Goal: Book appointment/travel/reservation

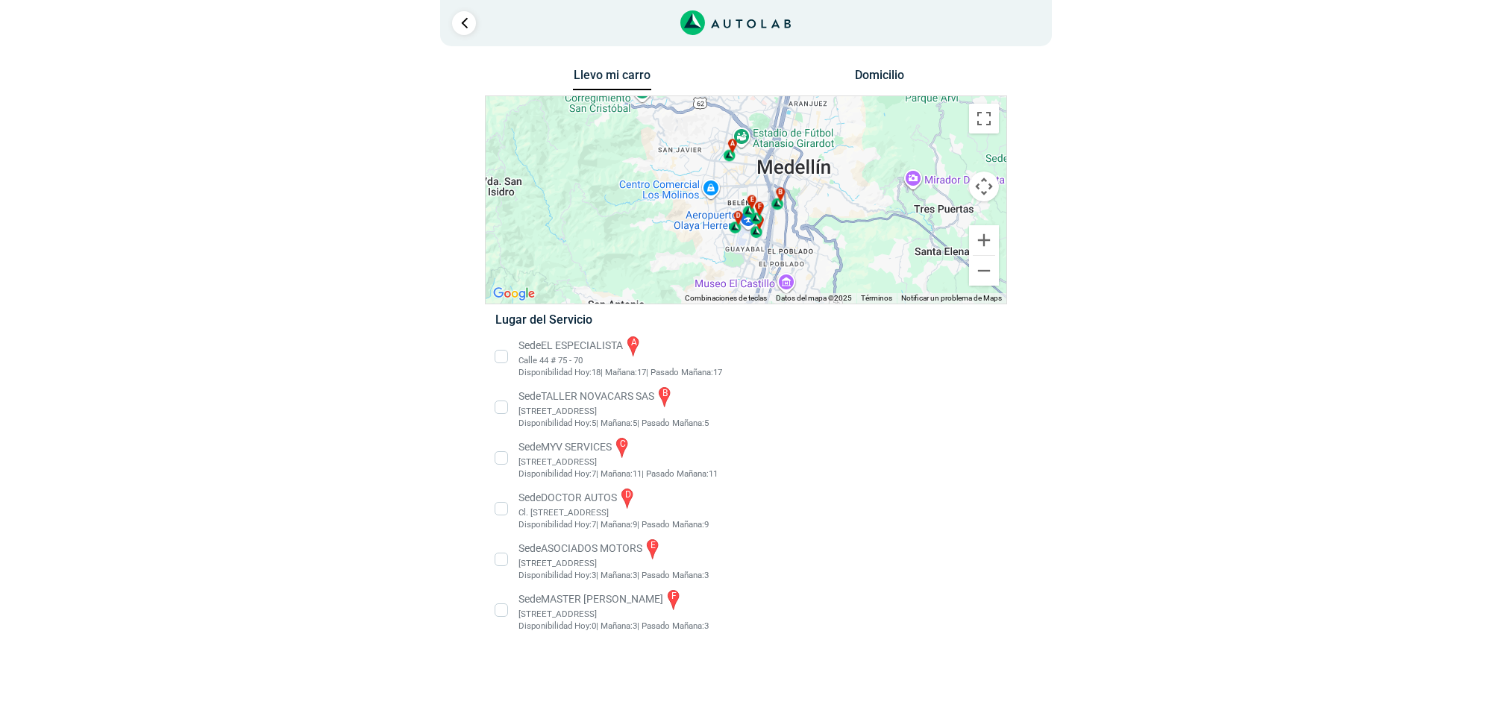
click at [534, 614] on li "Sede MASTER MOTRIZ f [STREET_ADDRESS]" at bounding box center [745, 610] width 523 height 45
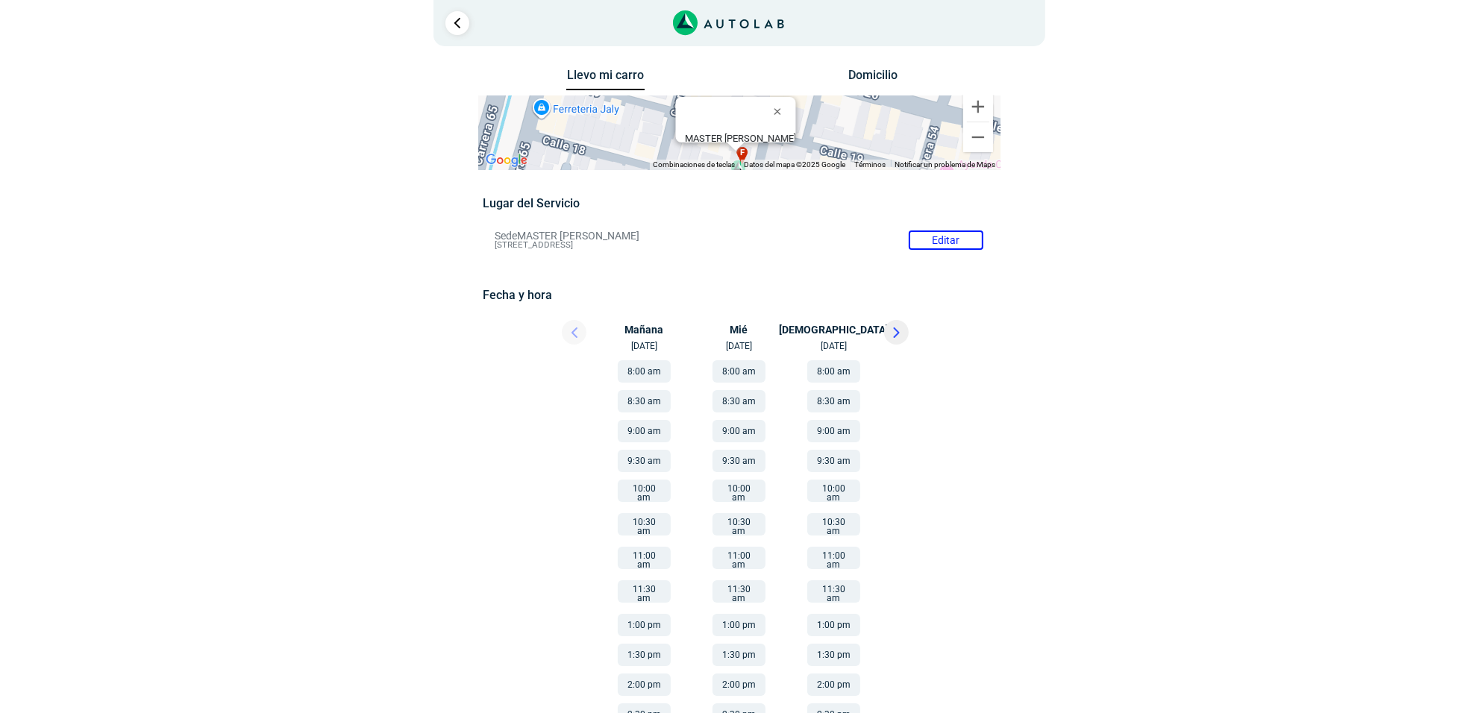
scroll to position [47, 0]
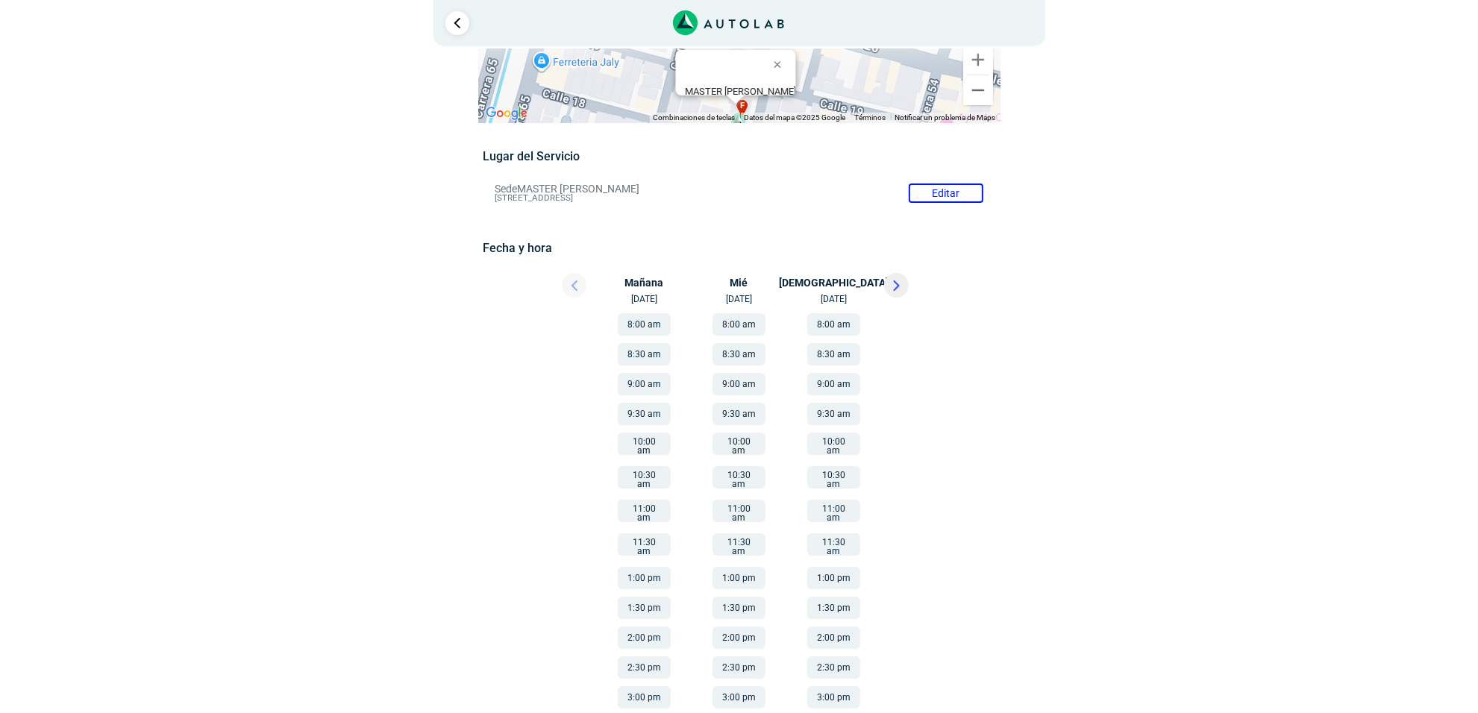
click at [653, 567] on button "1:00 pm" at bounding box center [644, 578] width 53 height 22
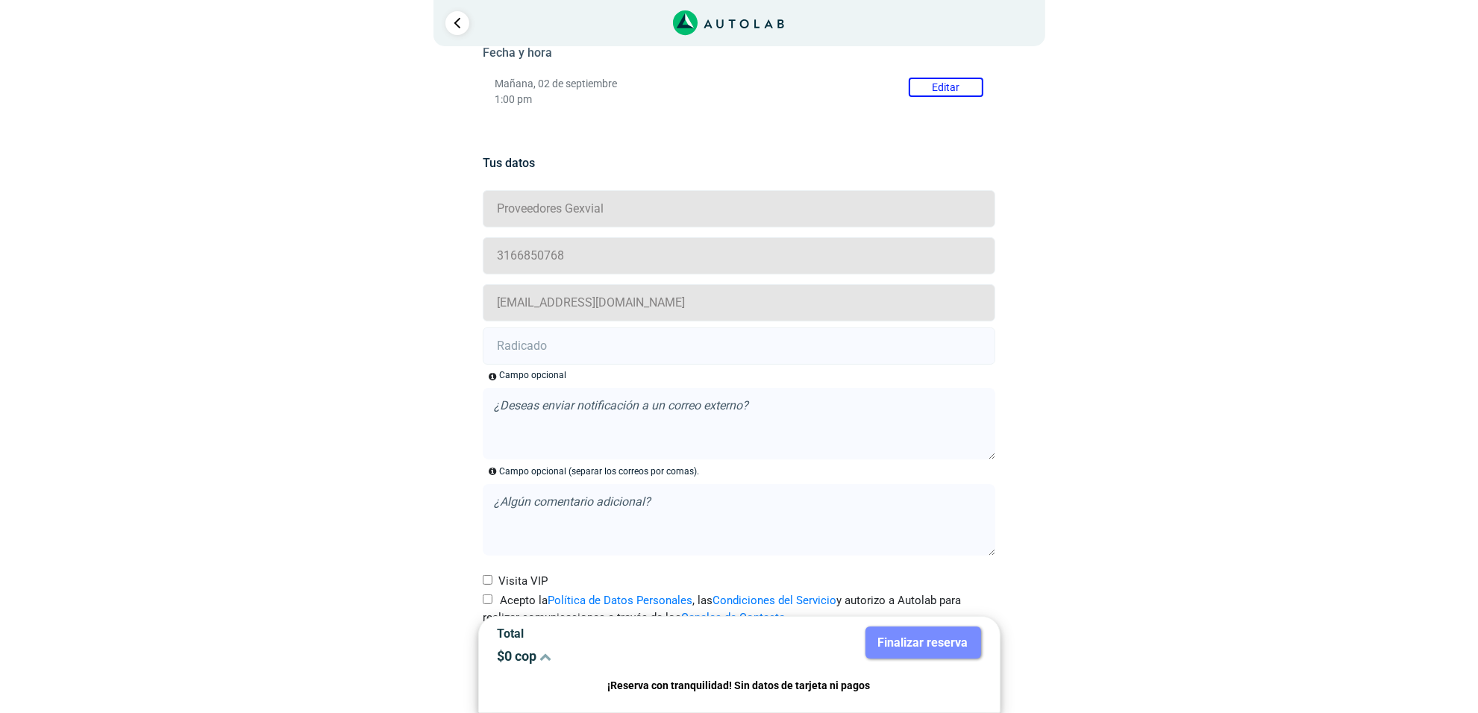
scroll to position [282, 0]
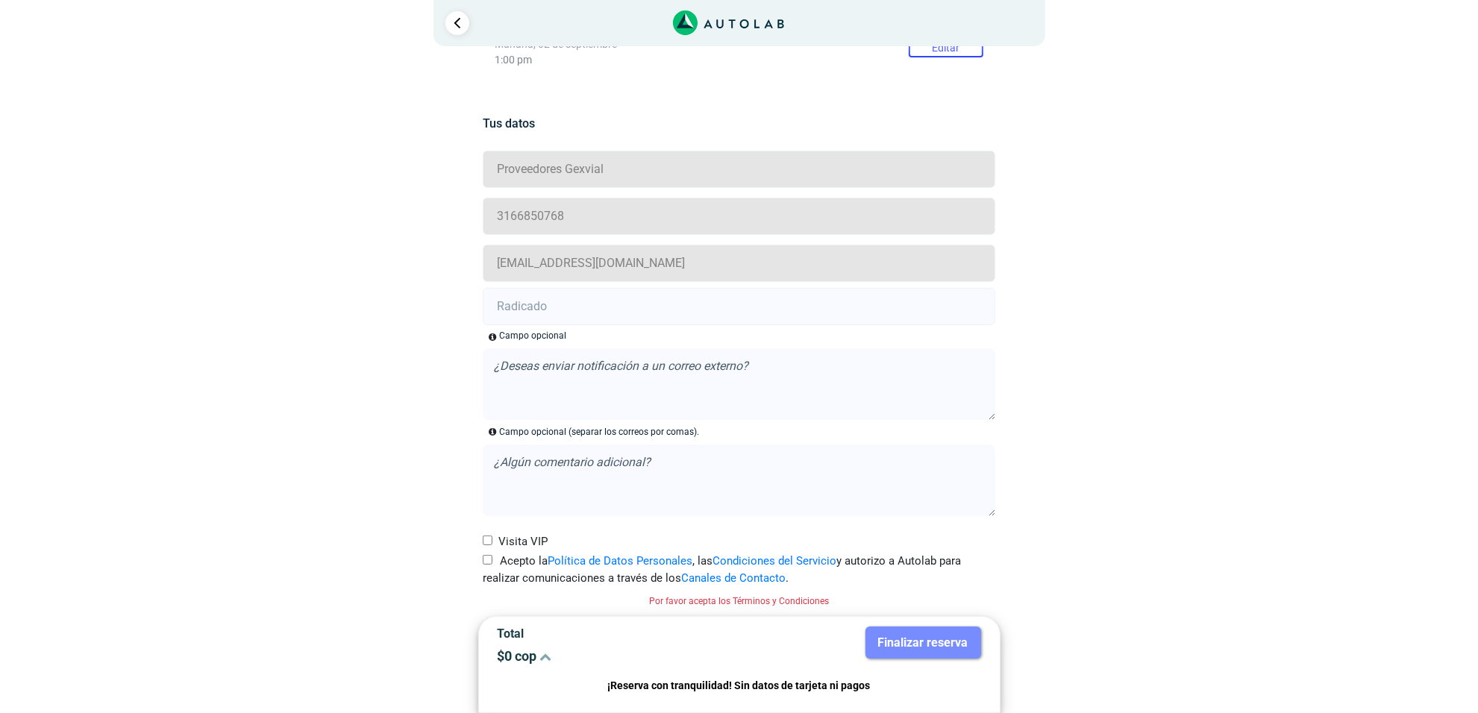
paste input "20917113"
click at [562, 322] on input "20917113" at bounding box center [739, 306] width 513 height 37
type input "20917113"
drag, startPoint x: 489, startPoint y: 554, endPoint x: 527, endPoint y: 580, distance: 46.2
click at [490, 555] on input "Acepto la Política de Datos Personales , las Condiciones del Servicio y autoriz…" at bounding box center [488, 560] width 10 height 10
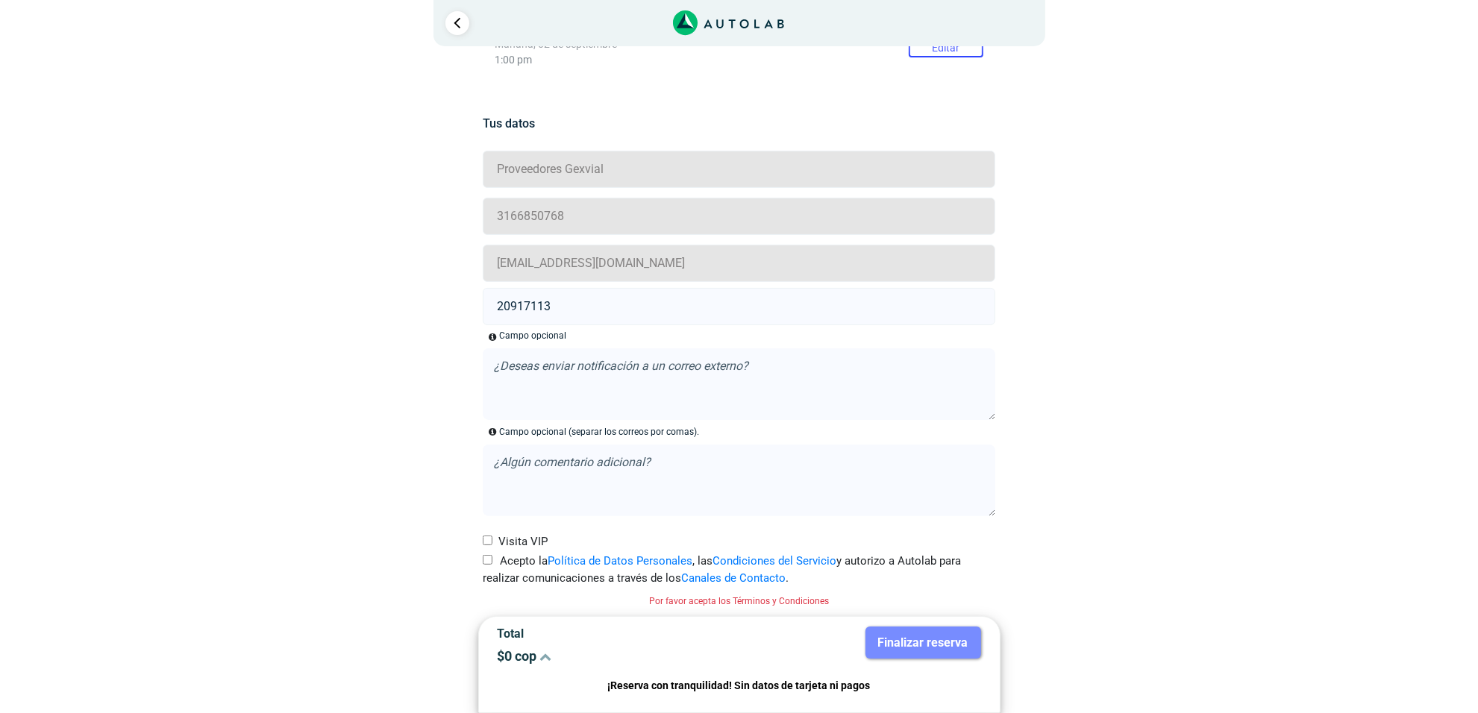
checkbox input "true"
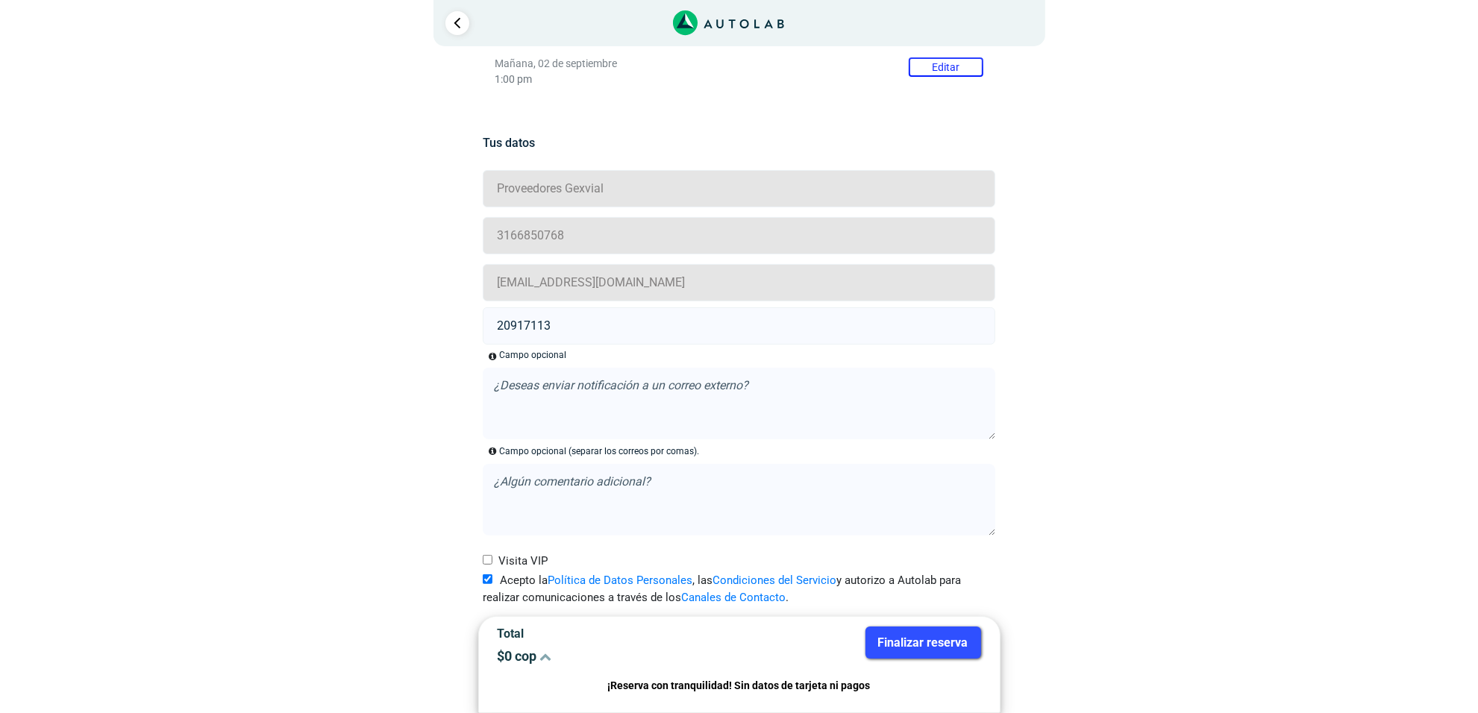
drag, startPoint x: 909, startPoint y: 650, endPoint x: 866, endPoint y: 636, distance: 44.8
click at [911, 650] on button "Finalizar reserva" at bounding box center [923, 643] width 116 height 32
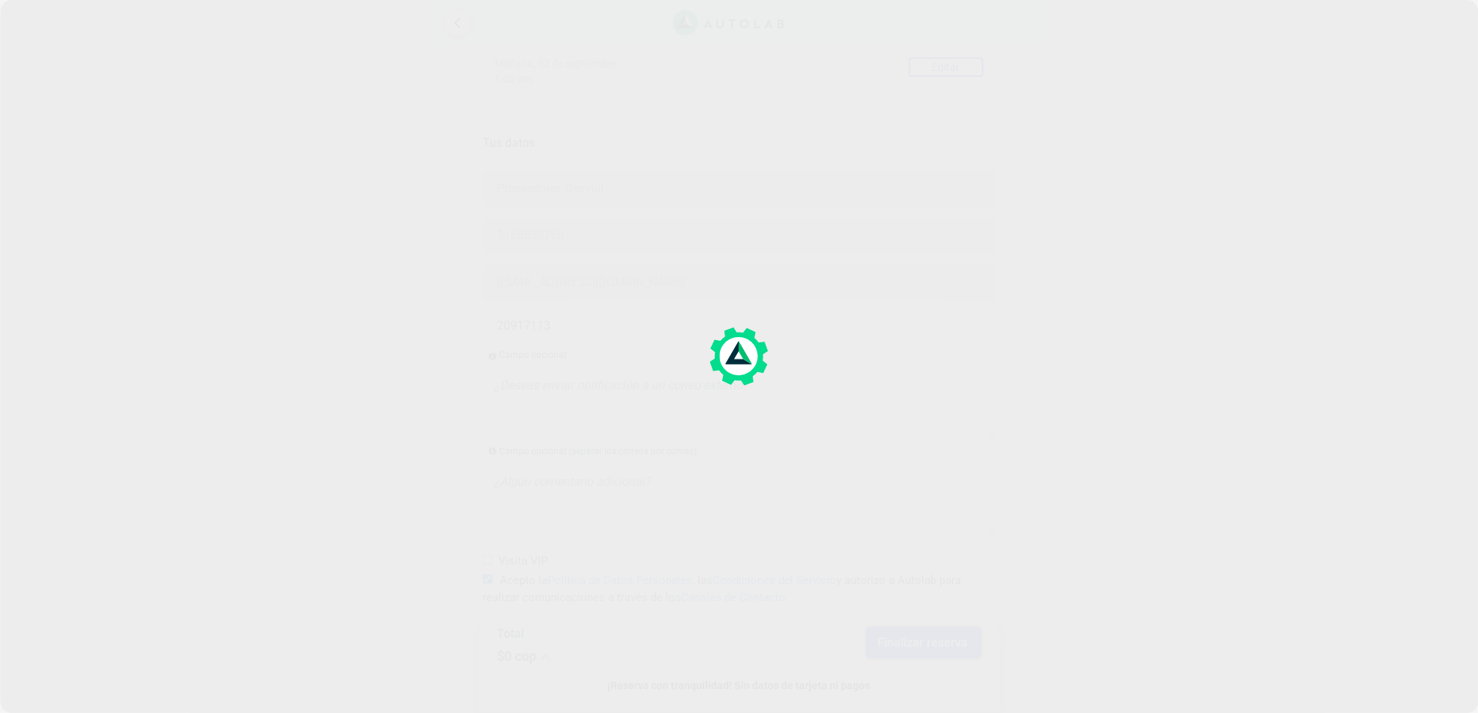
scroll to position [0, 0]
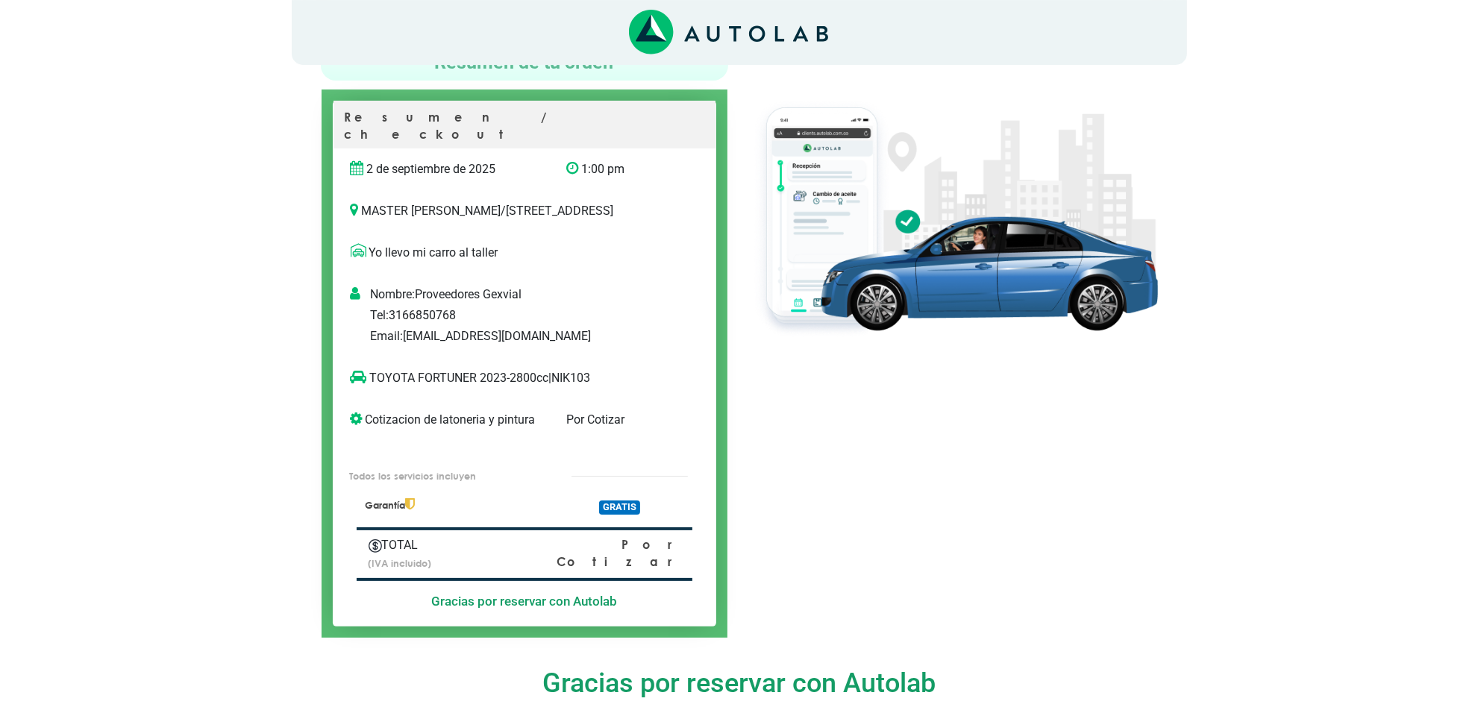
scroll to position [93, 0]
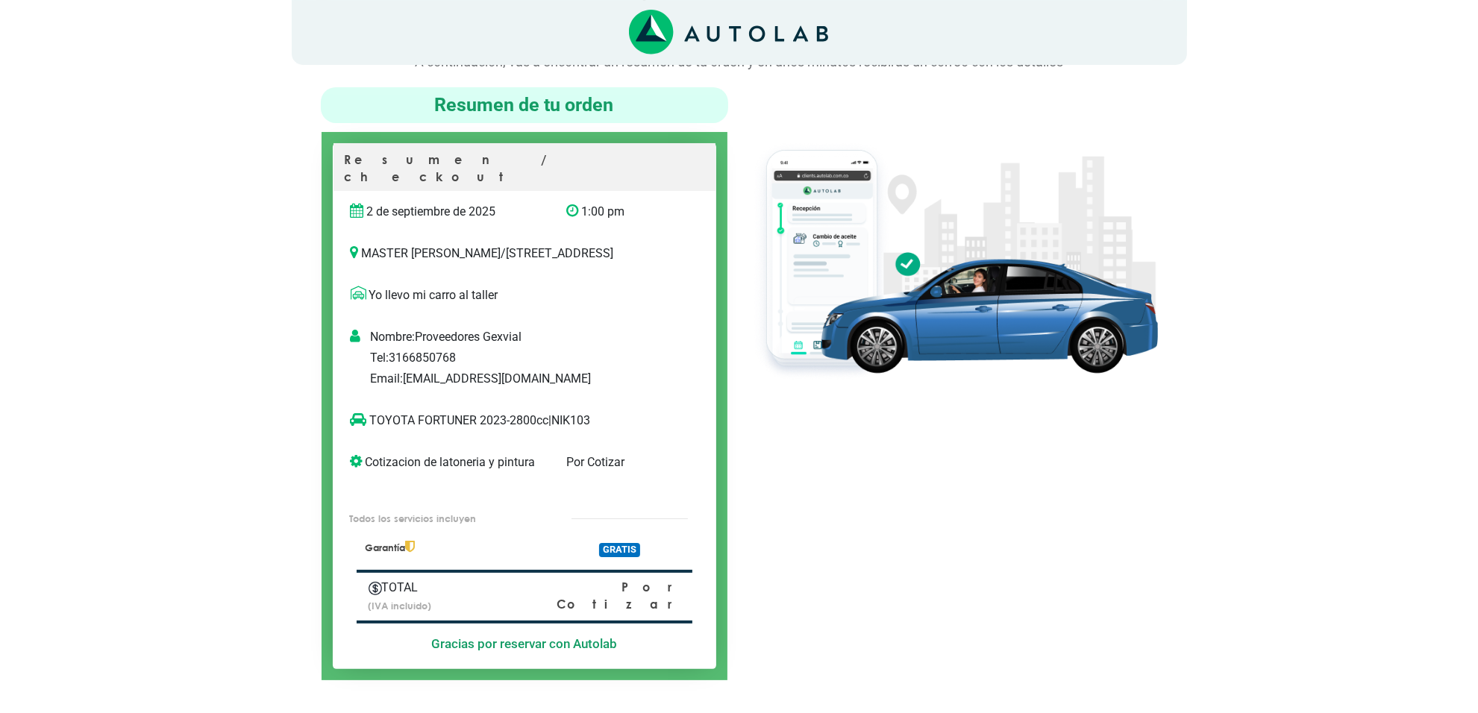
click at [586, 422] on p "TOYOTA FORTUNER 2023-2800cc | NIK103" at bounding box center [509, 421] width 317 height 18
click at [584, 422] on p "TOYOTA FORTUNER 2023-2800cc | NIK103" at bounding box center [509, 421] width 317 height 18
copy p "NIK103"
drag, startPoint x: 427, startPoint y: 419, endPoint x: 369, endPoint y: 422, distance: 57.5
click at [369, 422] on p "TOYOTA FORTUNER 2023-2800cc | NIK103" at bounding box center [509, 421] width 317 height 18
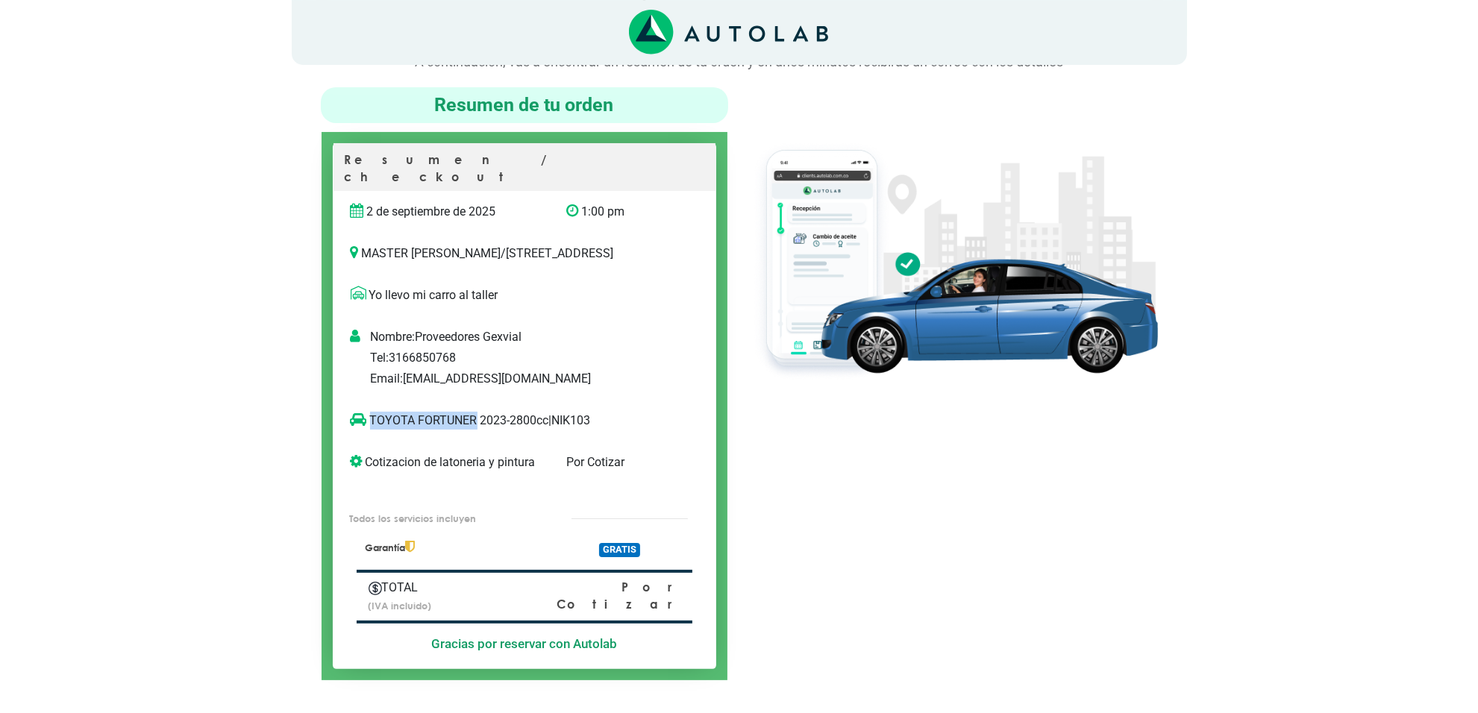
copy p "TOYOTA FORTUNER"
